Goal: Task Accomplishment & Management: Use online tool/utility

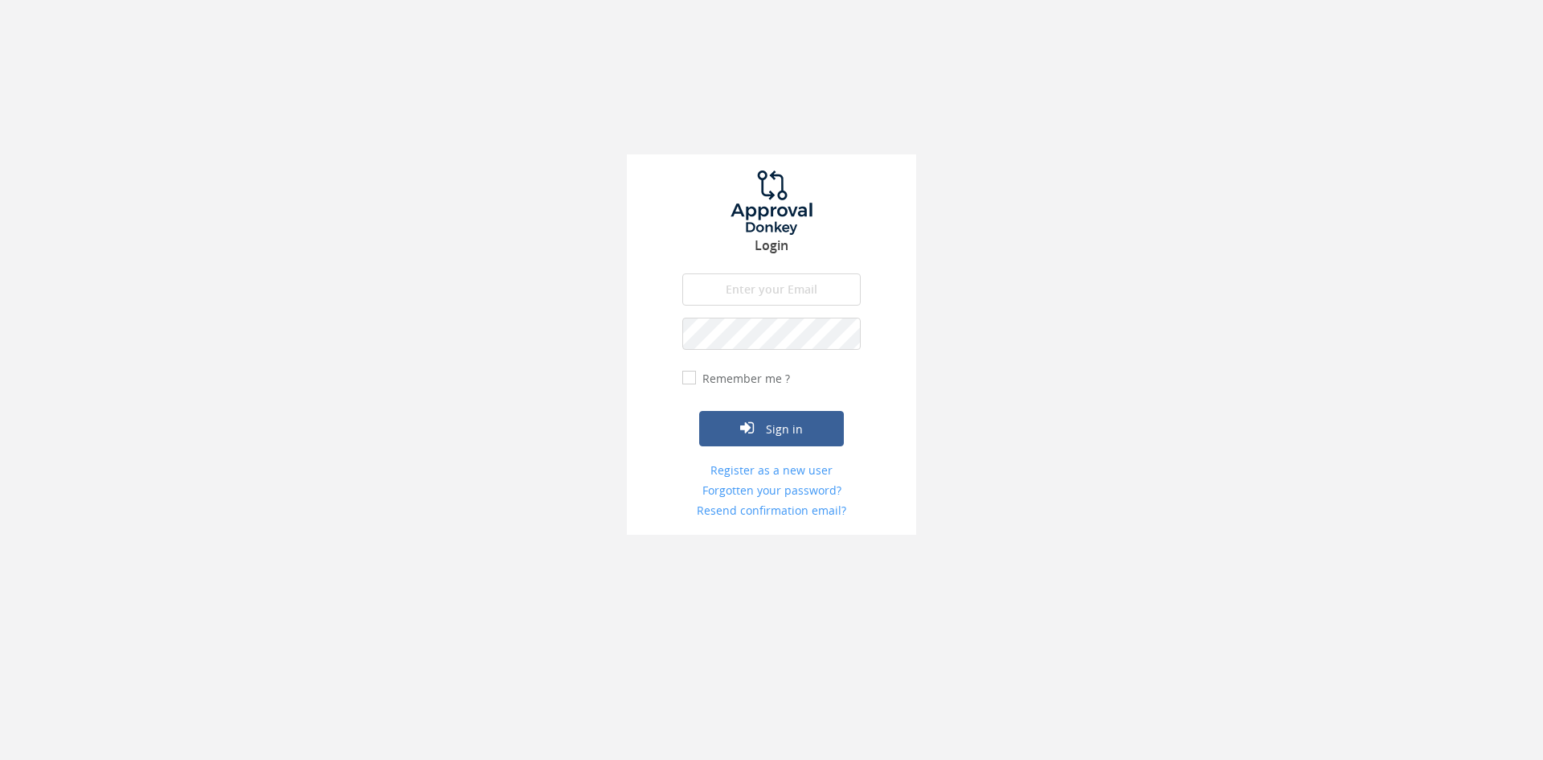
click at [748, 275] on input "email" at bounding box center [771, 289] width 178 height 32
type input "[EMAIL_ADDRESS][DOMAIN_NAME]"
click at [699, 411] on button "Sign in" at bounding box center [771, 428] width 145 height 35
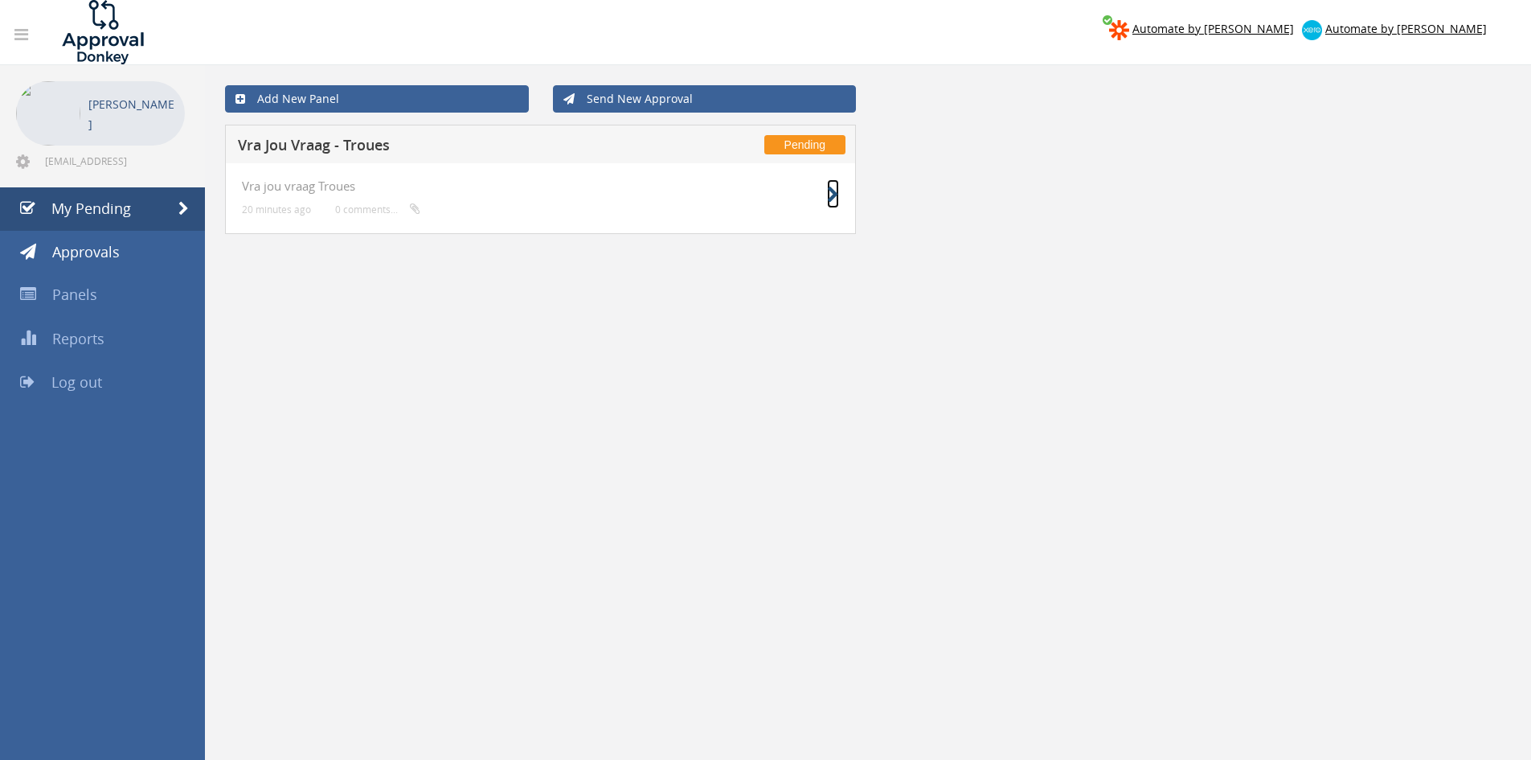
click at [835, 193] on icon at bounding box center [833, 194] width 12 height 17
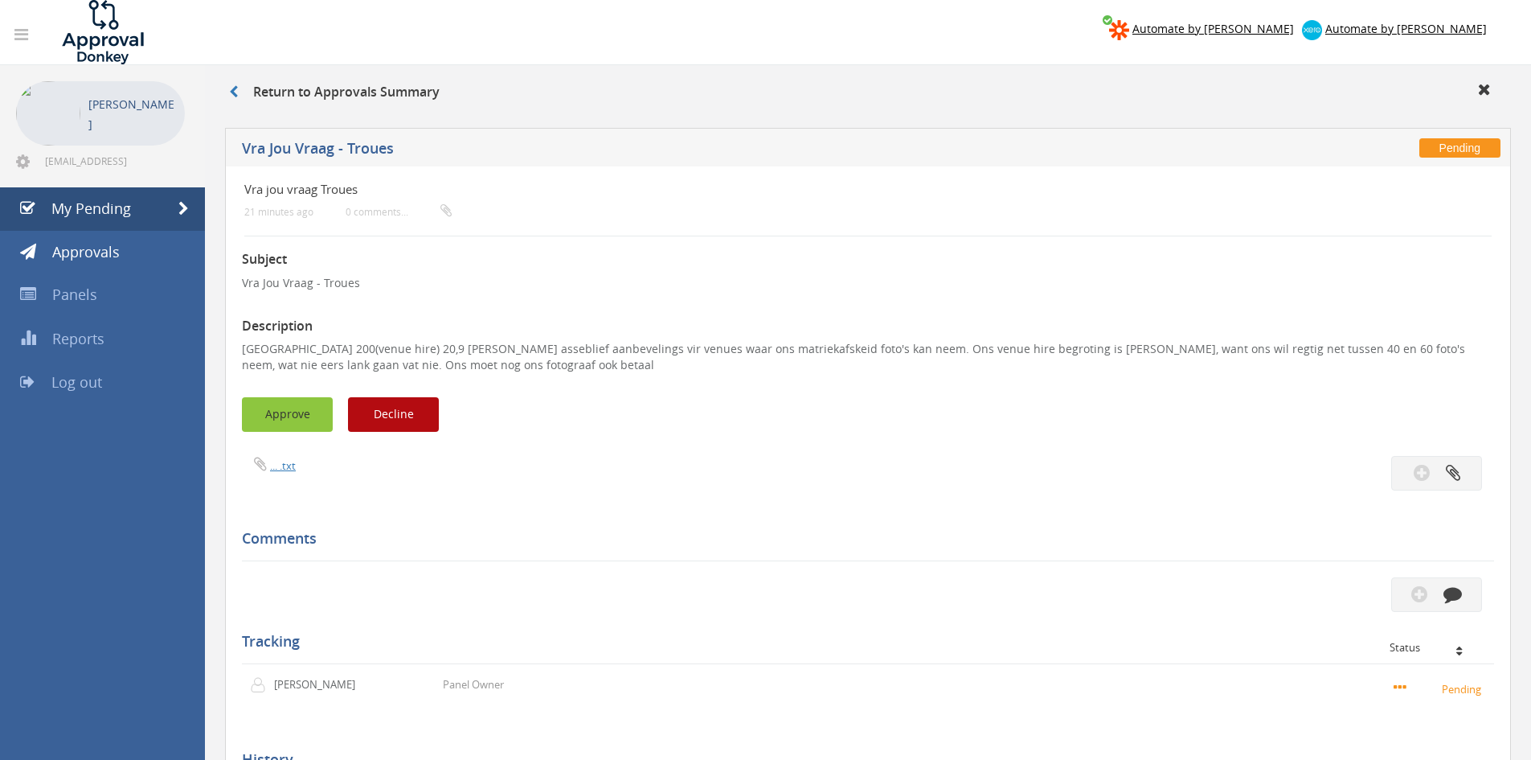
click at [264, 414] on button "Approve" at bounding box center [287, 414] width 91 height 35
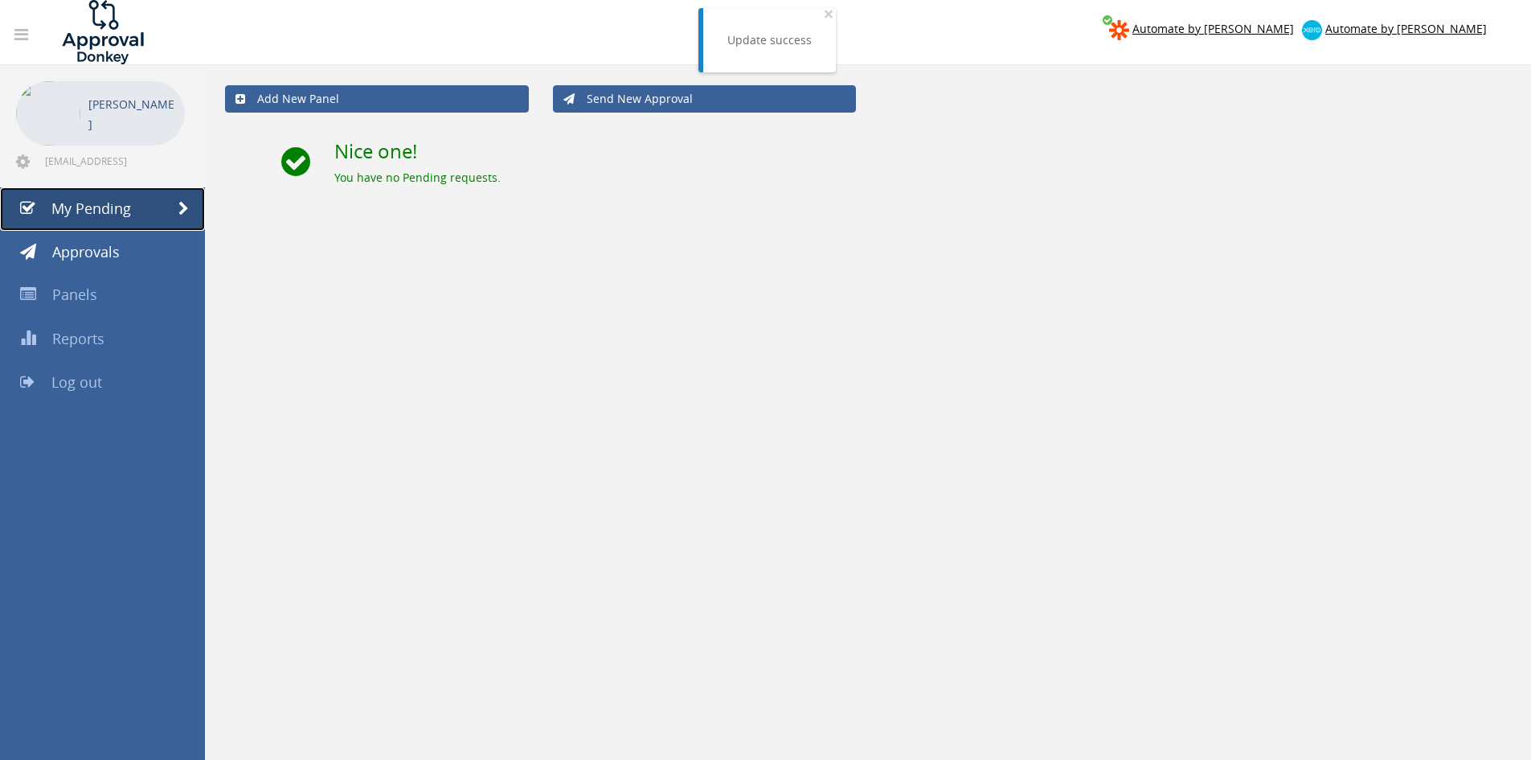
click at [121, 207] on span "My Pending" at bounding box center [91, 208] width 80 height 19
click at [88, 375] on span "Log out" at bounding box center [76, 381] width 51 height 19
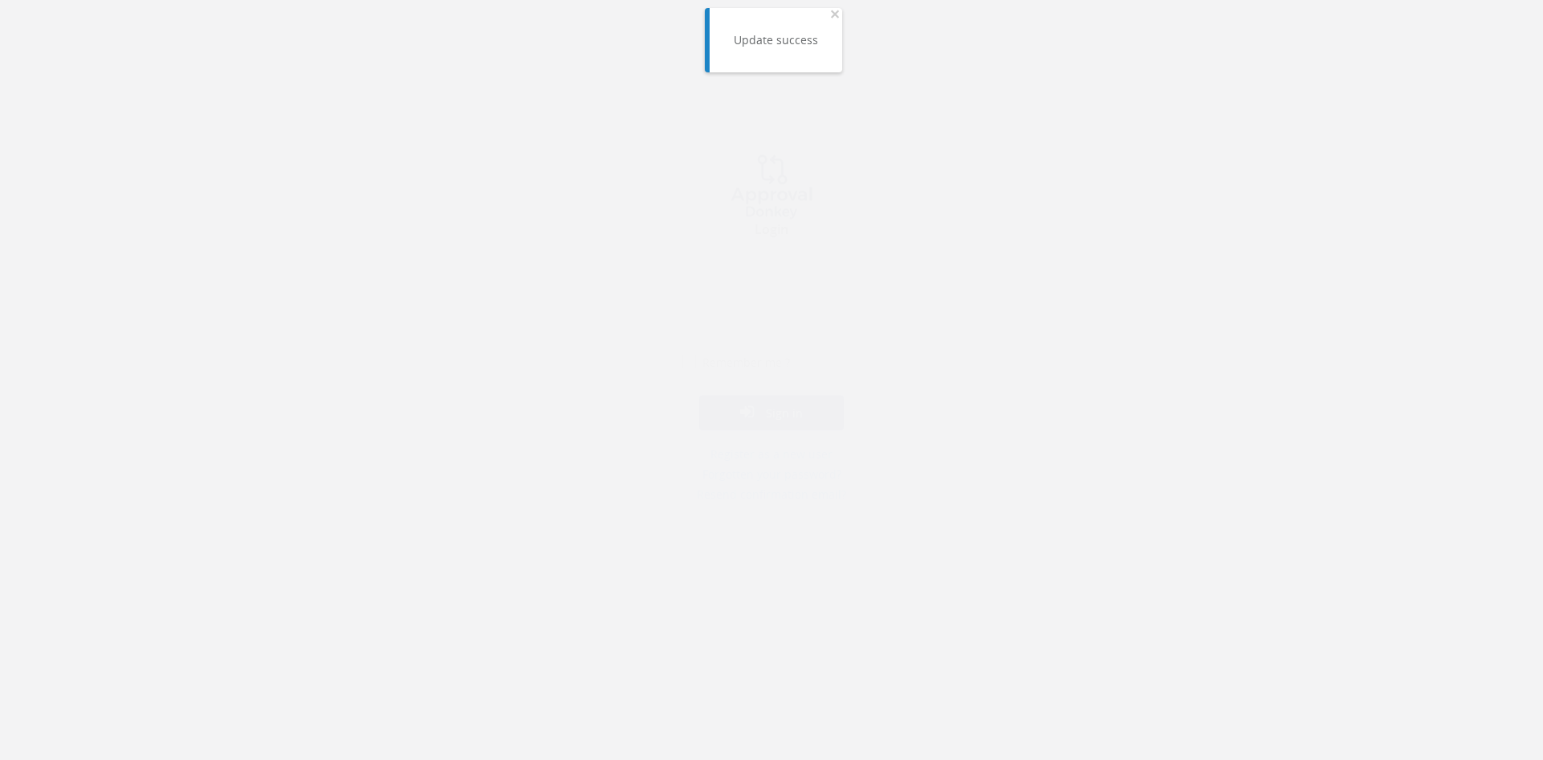
drag, startPoint x: 755, startPoint y: 272, endPoint x: 757, endPoint y: 297, distance: 24.2
click at [755, 273] on input "email" at bounding box center [771, 289] width 178 height 32
type input "[EMAIL_ADDRESS][DOMAIN_NAME]"
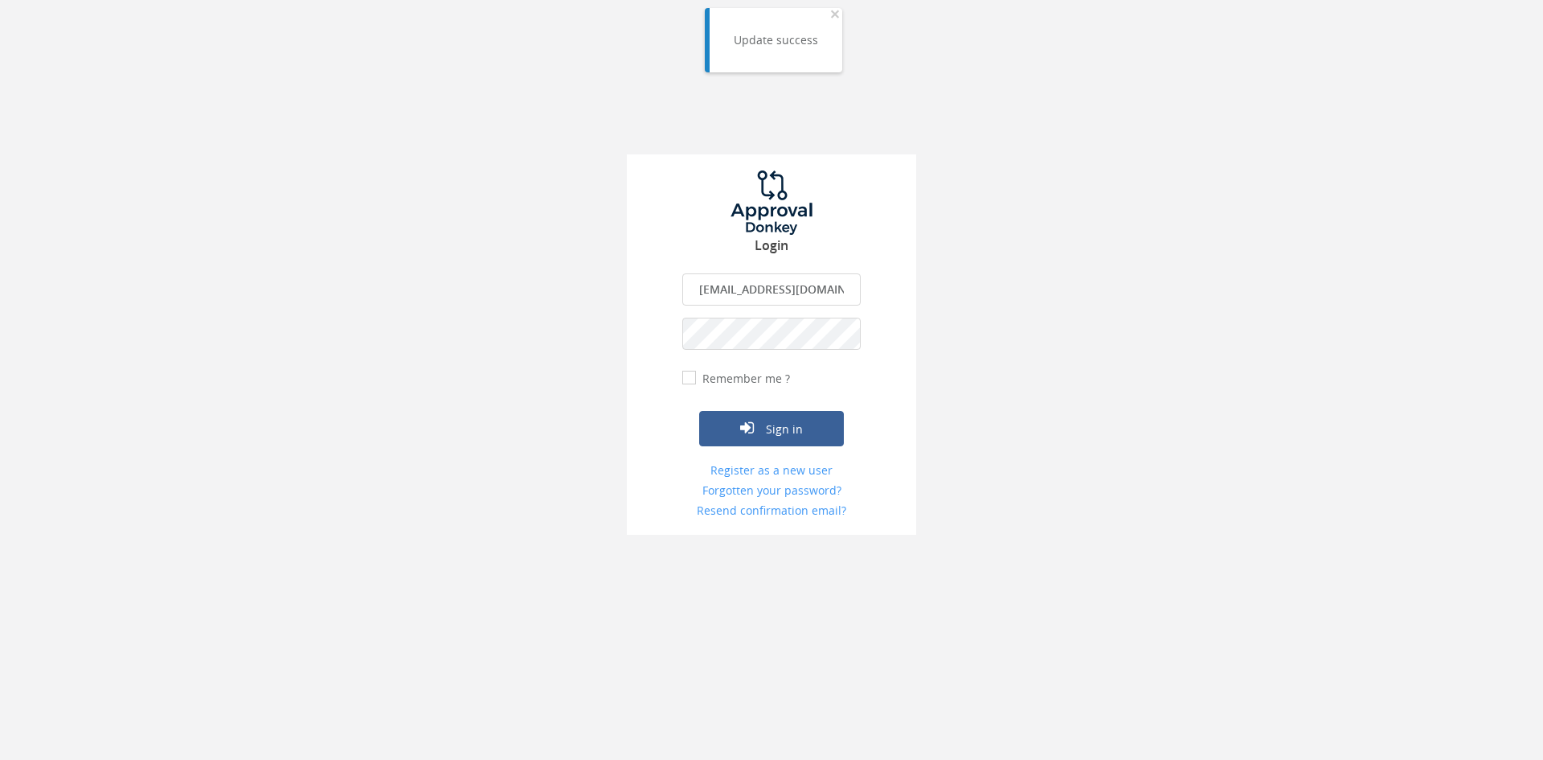
click at [699, 411] on button "Sign in" at bounding box center [771, 428] width 145 height 35
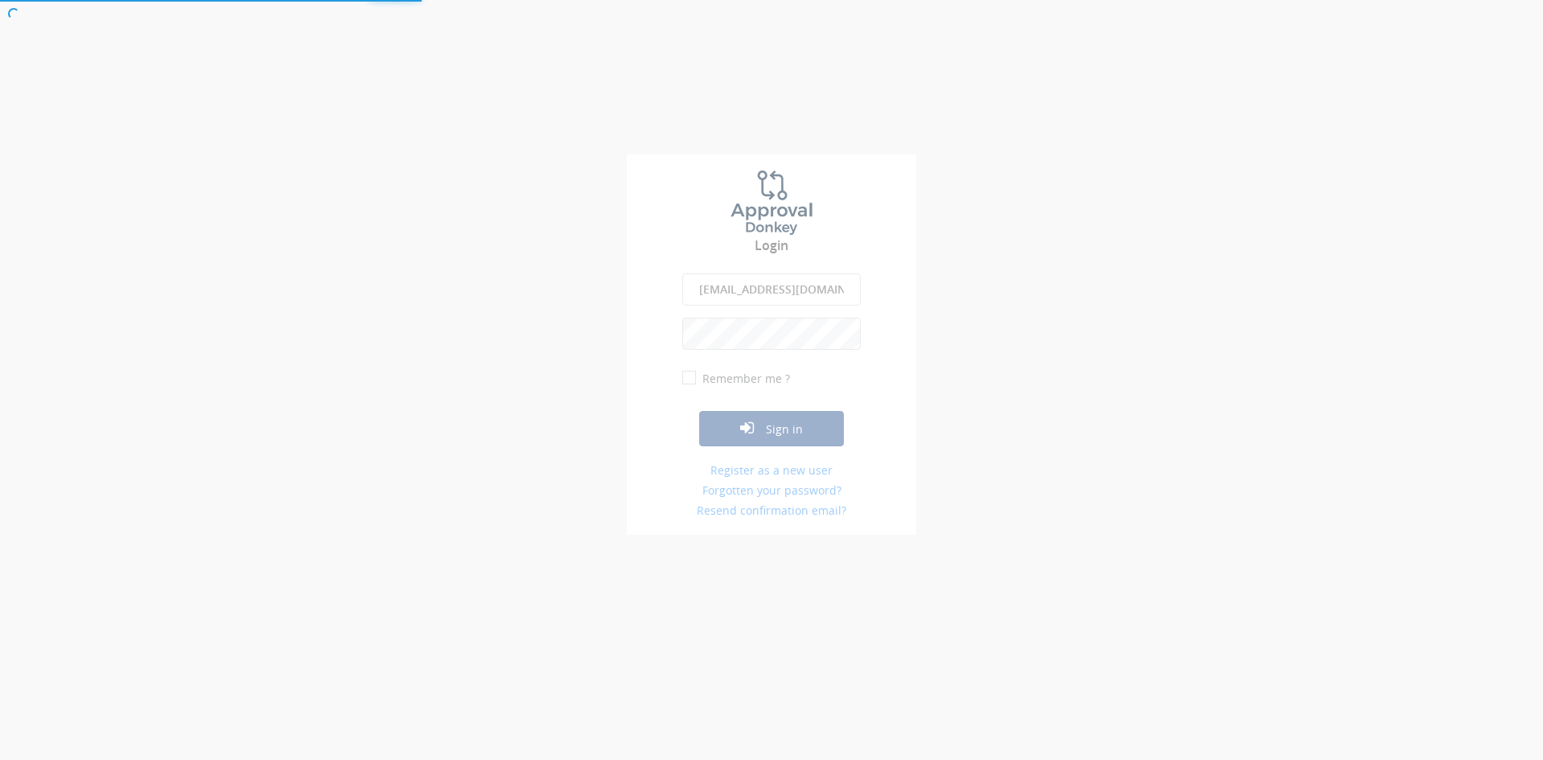
click at [125, 759] on html "Login [EMAIL_ADDRESS][DOMAIN_NAME] The email is required. Invalid email address…" at bounding box center [771, 380] width 1543 height 760
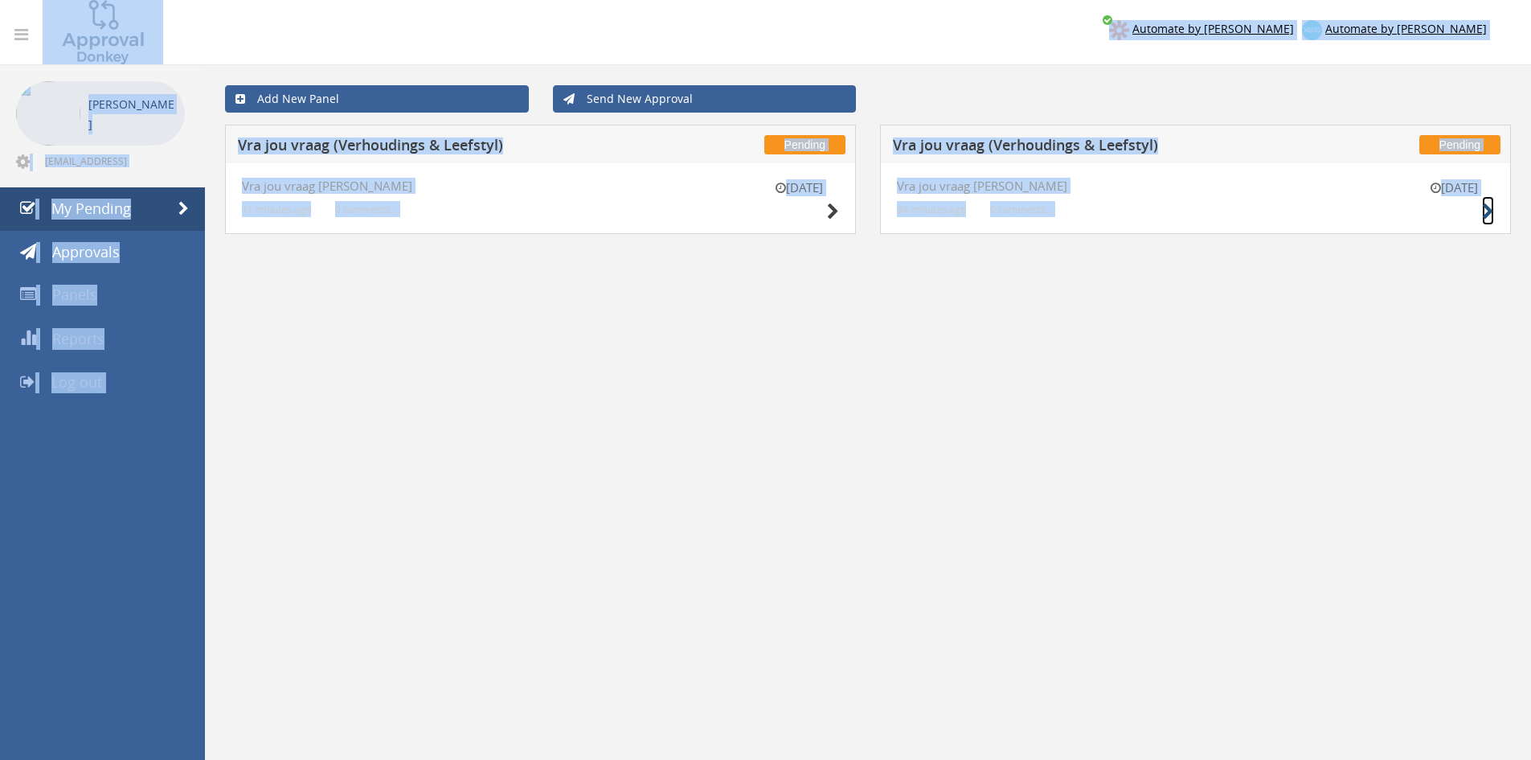
click at [1486, 203] on small at bounding box center [1488, 211] width 12 height 23
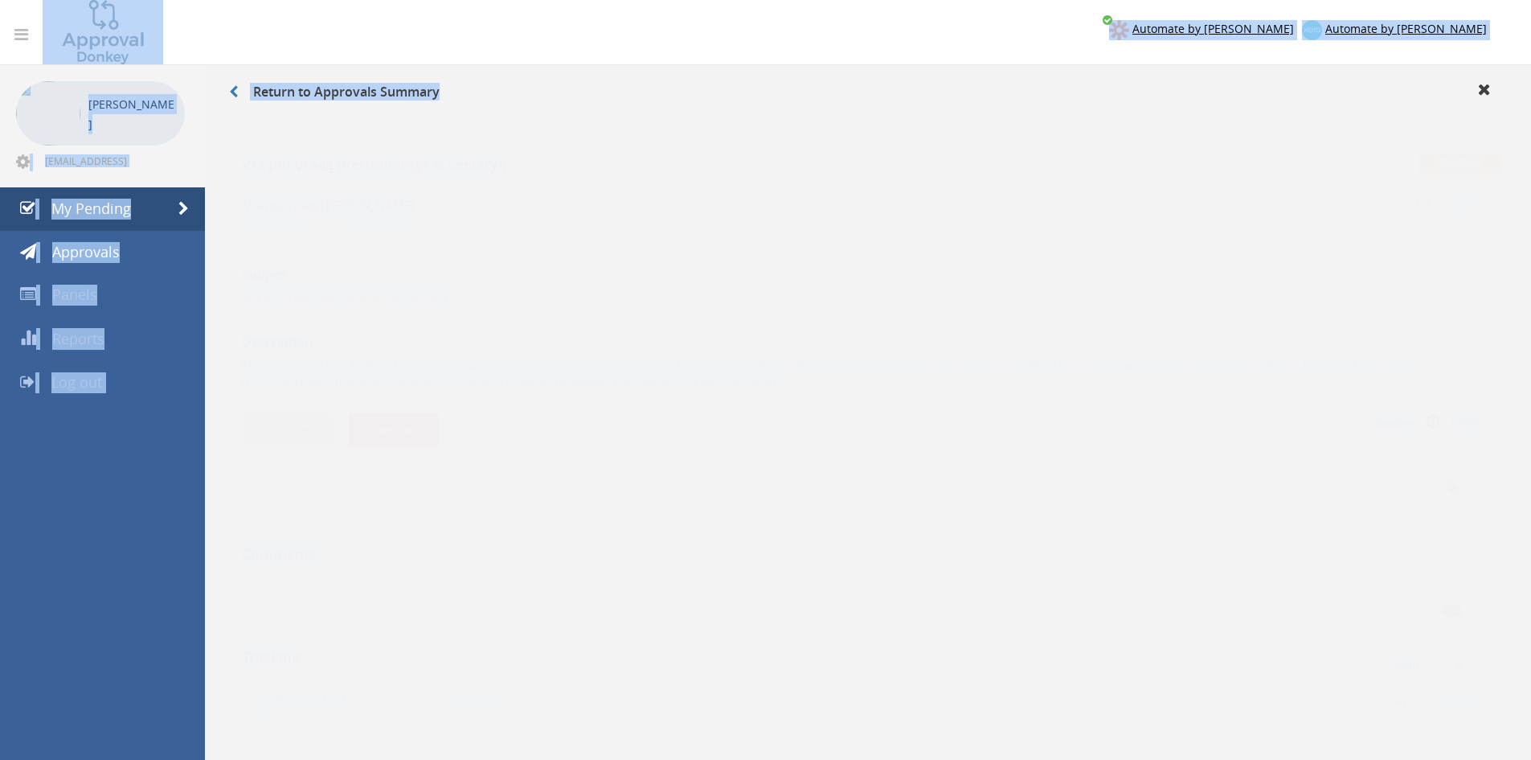
click at [321, 417] on button "Approve" at bounding box center [287, 414] width 91 height 35
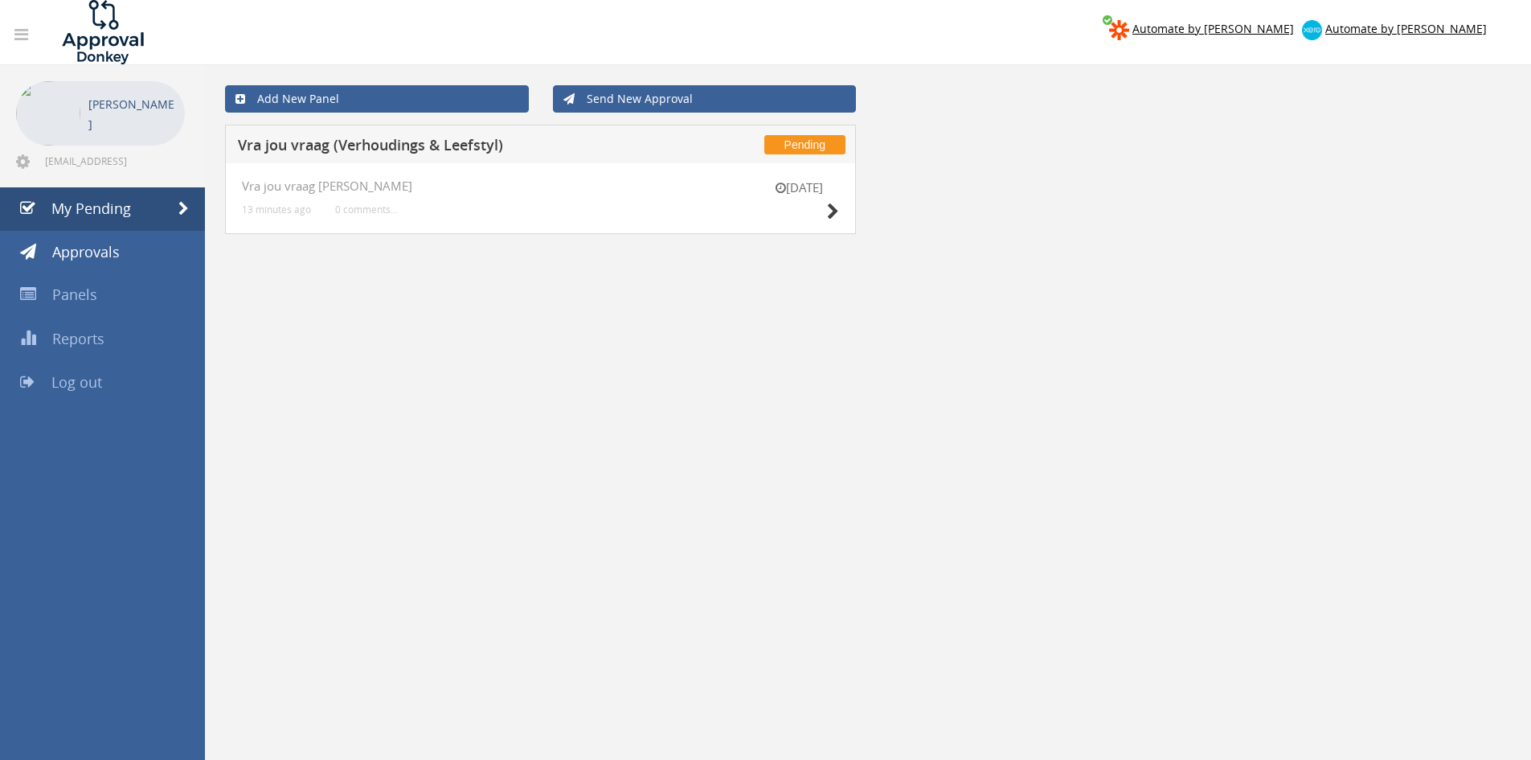
click at [817, 229] on div "[DATE] Vra jou vraag [PERSON_NAME] 13 minutes ago 0 comments..." at bounding box center [540, 198] width 631 height 71
click at [825, 219] on div "[DATE]" at bounding box center [799, 202] width 80 height 46
click at [830, 218] on icon at bounding box center [833, 211] width 12 height 17
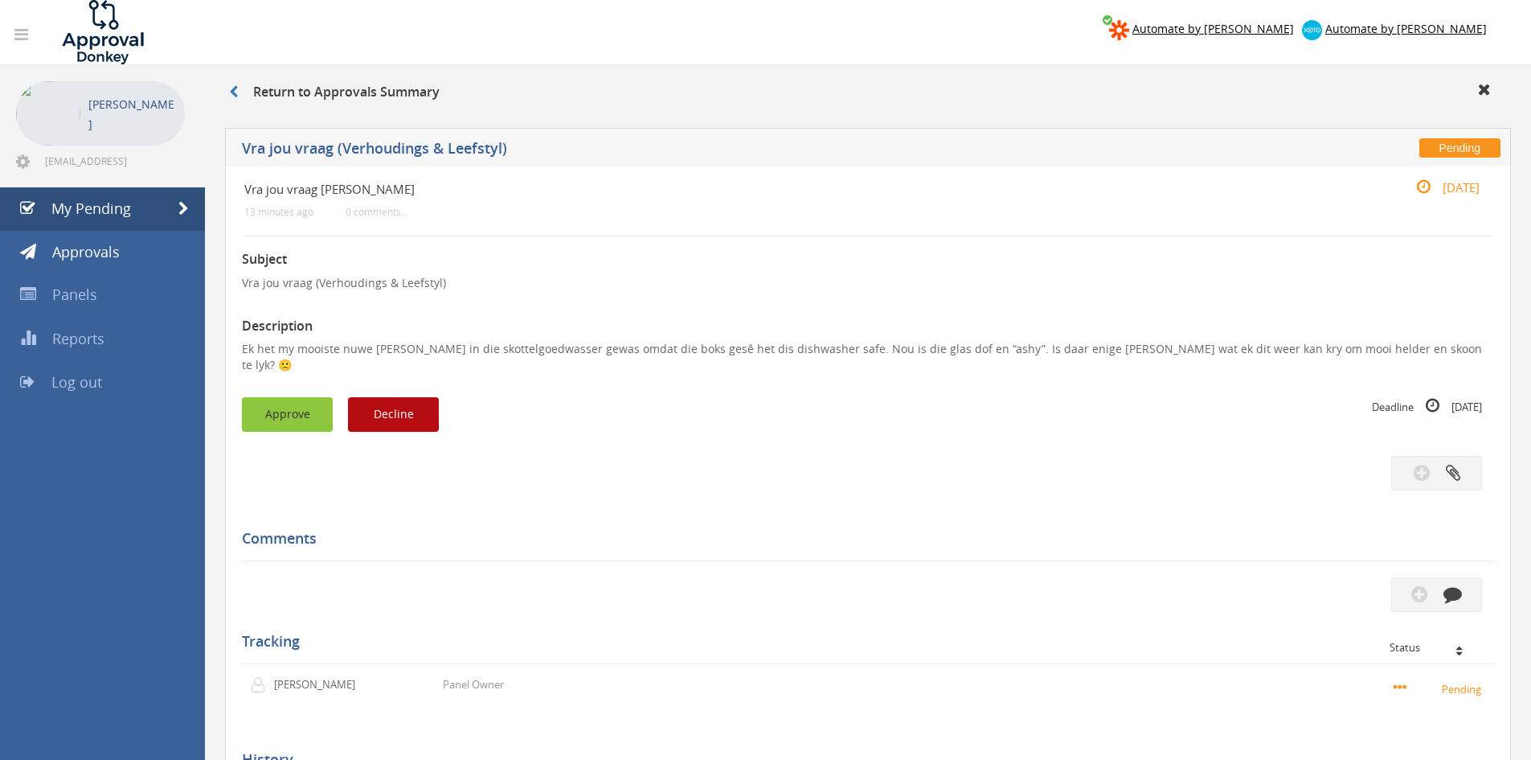
click at [316, 412] on button "Approve" at bounding box center [287, 414] width 91 height 35
